Goal: Task Accomplishment & Management: Use online tool/utility

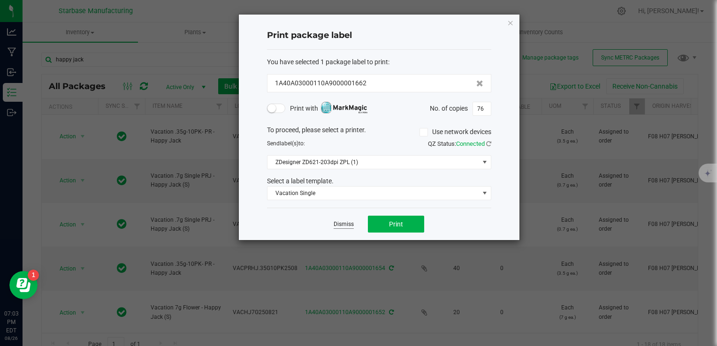
click at [343, 223] on link "Dismiss" at bounding box center [344, 225] width 20 height 8
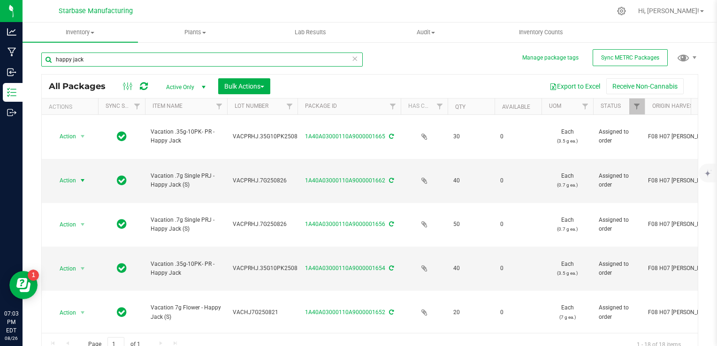
click at [180, 57] on input "happy jack" at bounding box center [201, 60] width 321 height 14
click at [179, 61] on input "happy jack" at bounding box center [201, 60] width 321 height 14
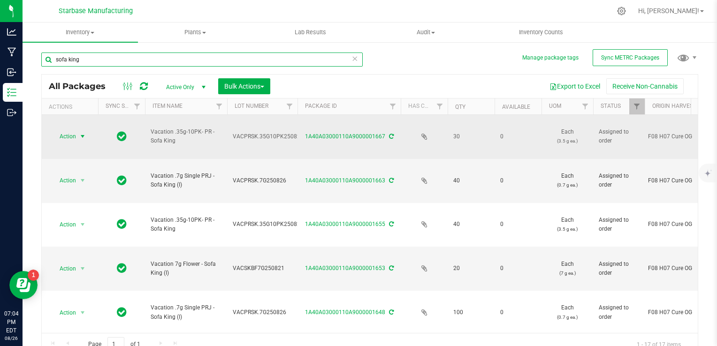
type input "sofa king"
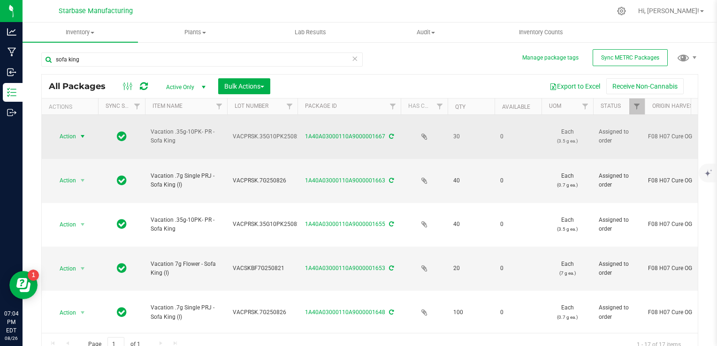
click at [80, 133] on span "select" at bounding box center [83, 137] width 8 height 8
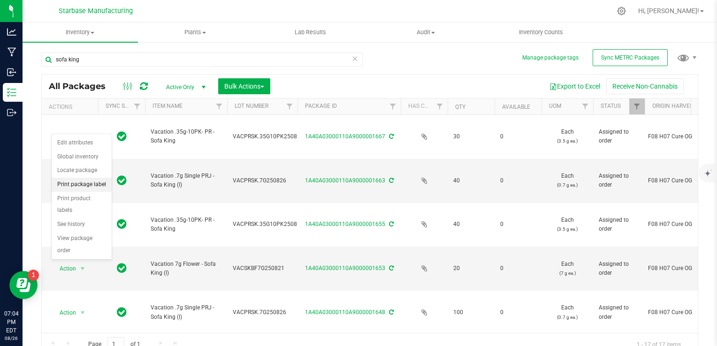
click at [81, 187] on li "Print package label" at bounding box center [82, 185] width 60 height 14
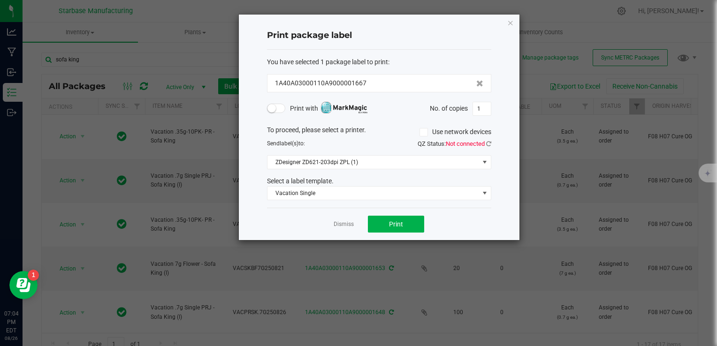
click at [469, 109] on div "No. of copies 1" at bounding box center [460, 109] width 61 height 14
click at [475, 108] on input "1" at bounding box center [482, 108] width 18 height 13
type input "5"
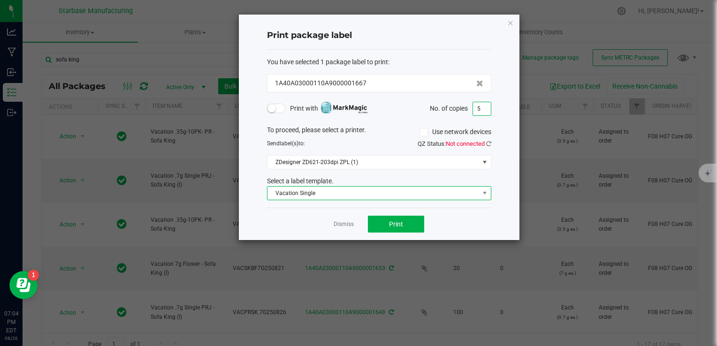
click at [411, 190] on span "Vacation Single" at bounding box center [373, 193] width 212 height 13
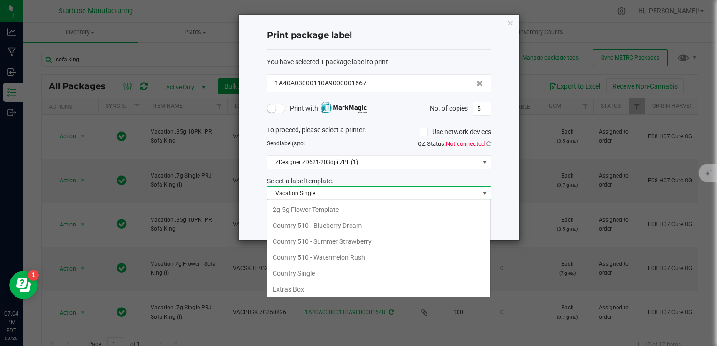
scroll to position [111, 0]
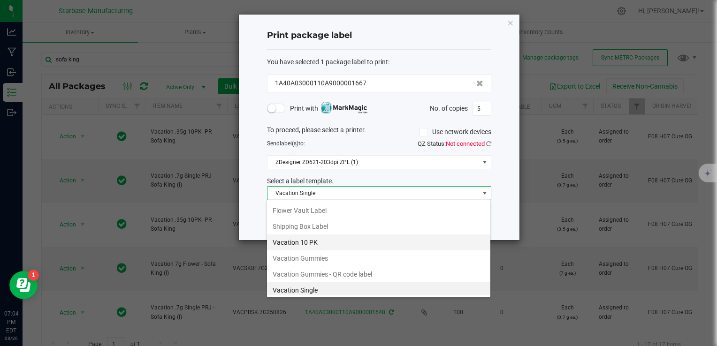
click at [388, 235] on li "Vacation 10 PK" at bounding box center [378, 243] width 223 height 16
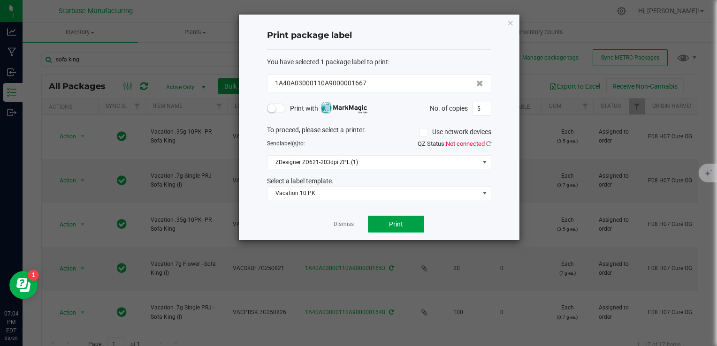
click at [416, 226] on button "Print" at bounding box center [396, 224] width 56 height 17
click at [491, 141] on div "QZ Status: Not connected" at bounding box center [438, 143] width 119 height 9
click at [491, 141] on icon at bounding box center [488, 144] width 5 height 6
click at [476, 106] on input "5" at bounding box center [482, 108] width 18 height 13
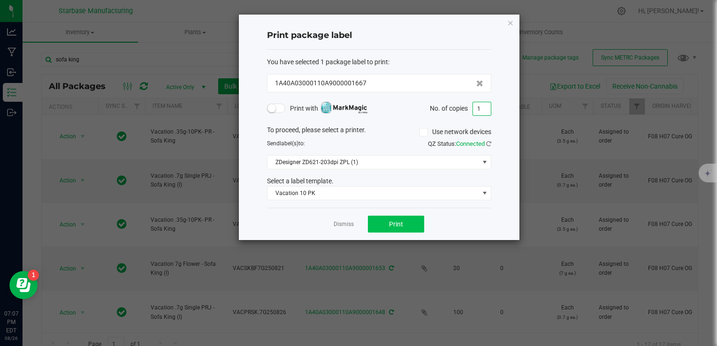
type input "1"
click at [424, 224] on button "Print" at bounding box center [396, 224] width 56 height 17
